Goal: Find specific page/section: Find specific page/section

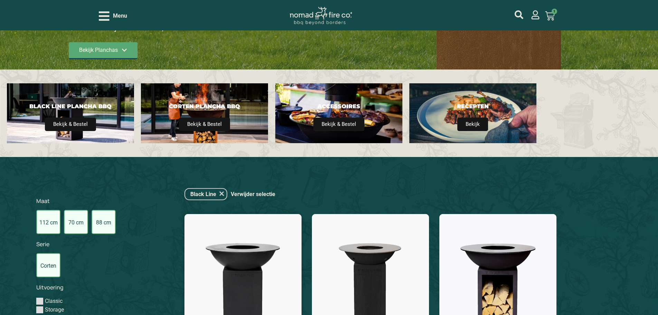
scroll to position [104, 0]
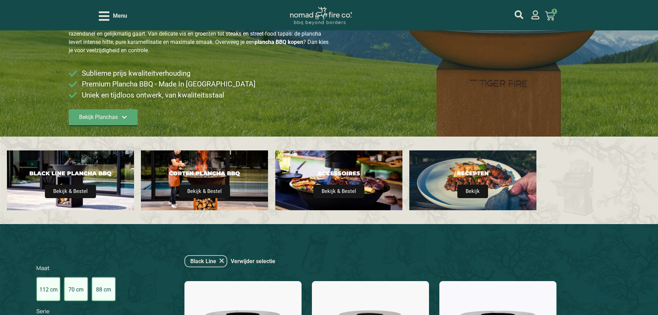
click at [107, 289] on label "88 cm" at bounding box center [104, 289] width 24 height 24
click at [0, 0] on input "88 cm" at bounding box center [0, 0] width 0 height 0
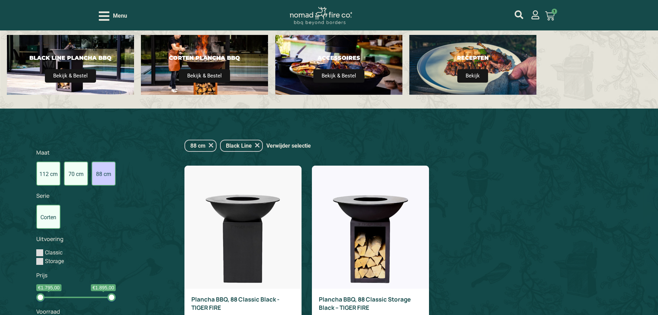
scroll to position [218, 0]
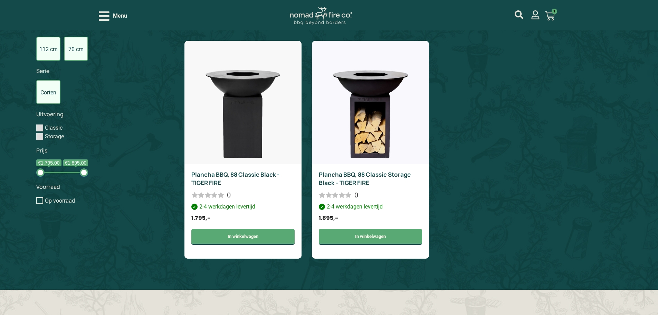
scroll to position [346, 0]
